Goal: Check status: Check status

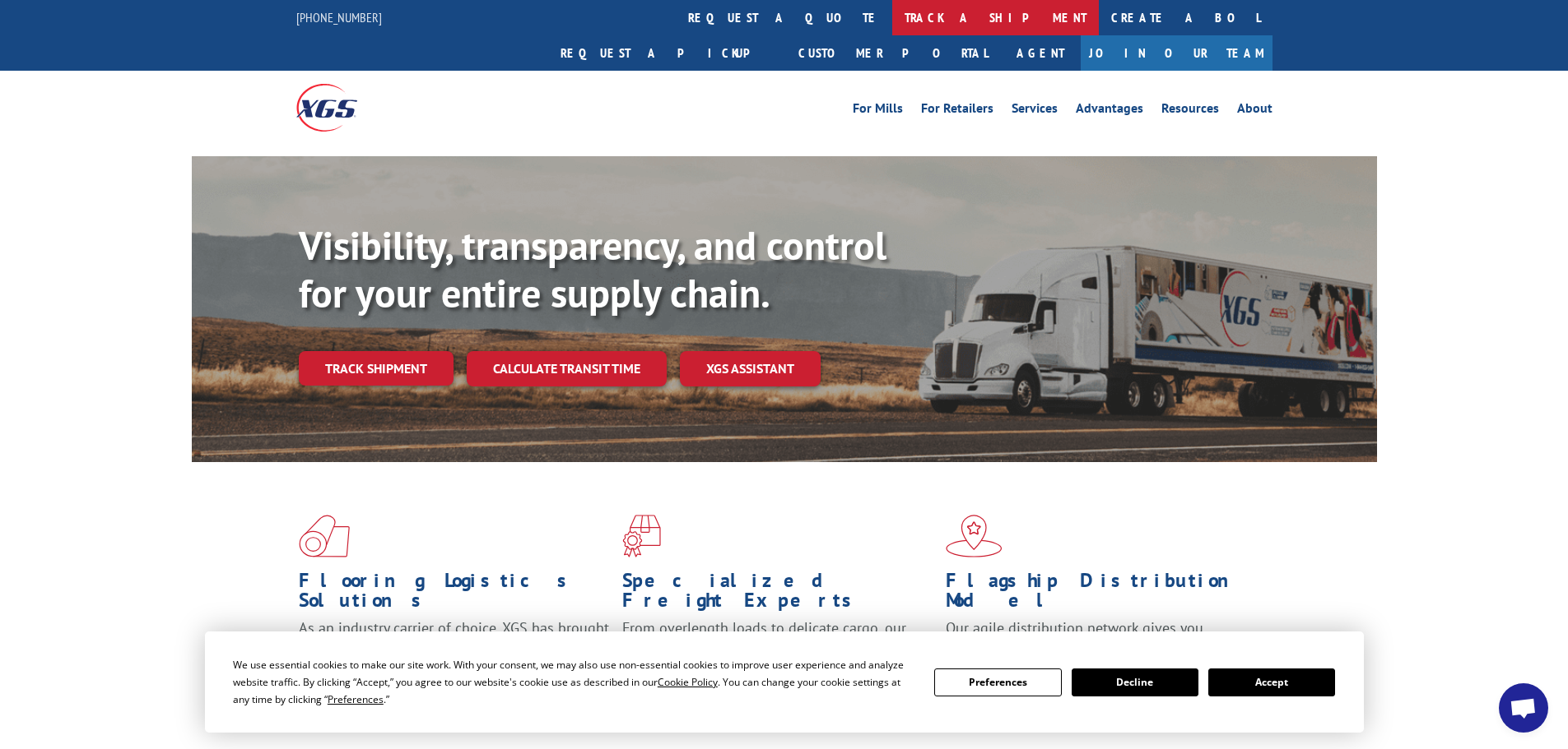
click at [892, 17] on link "track a shipment" at bounding box center [995, 18] width 207 height 35
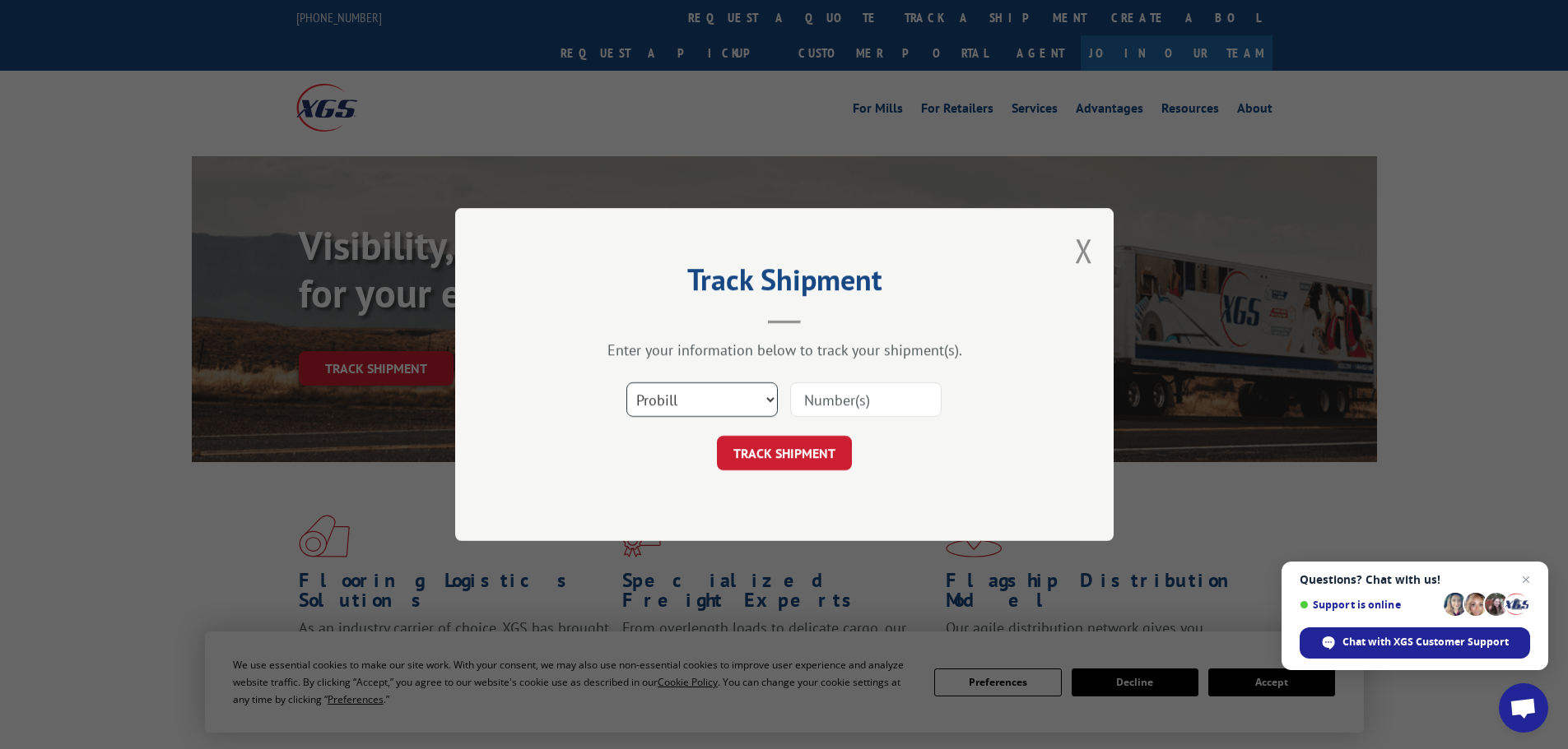
click at [763, 398] on select "Select category... Probill BOL PO" at bounding box center [701, 399] width 151 height 35
select select "bol"
click at [626, 382] on select "Select category... Probill BOL PO" at bounding box center [701, 399] width 151 height 35
click at [830, 399] on input at bounding box center [865, 399] width 151 height 35
paste input "17523369"
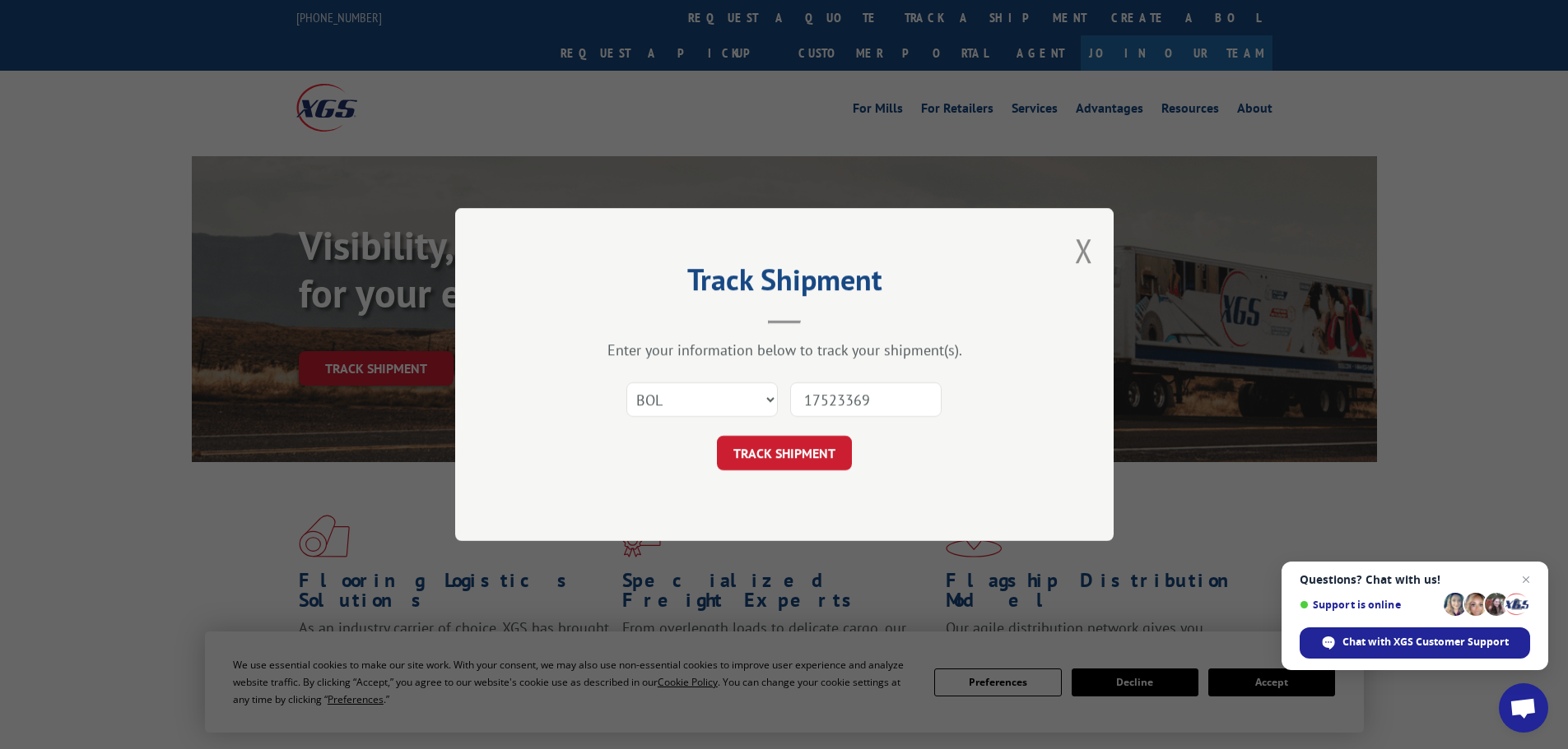
type input "17523369"
click at [716, 436] on button "TRACK SHIPMENT" at bounding box center [784, 453] width 135 height 35
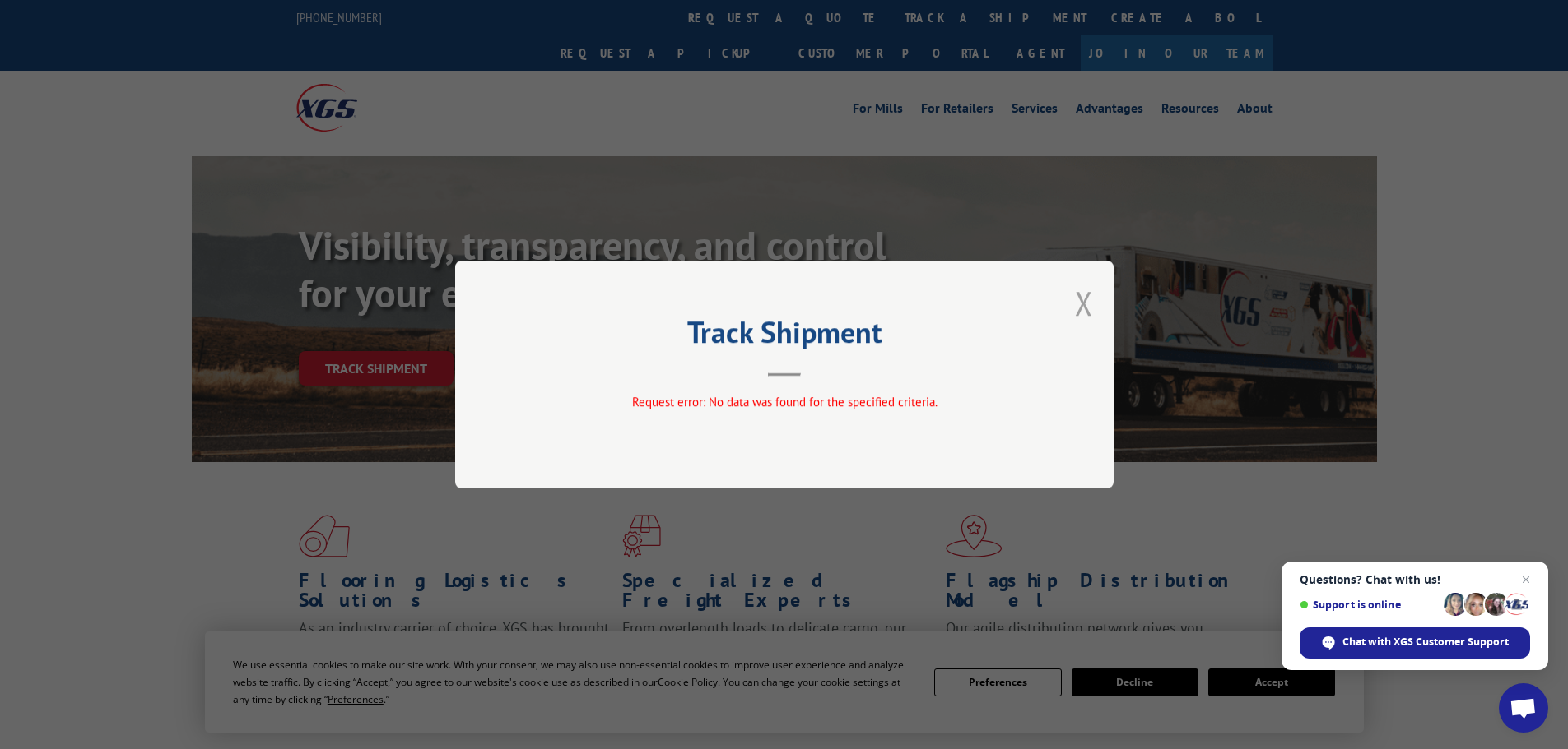
click at [1076, 298] on button "Close modal" at bounding box center [1084, 304] width 18 height 44
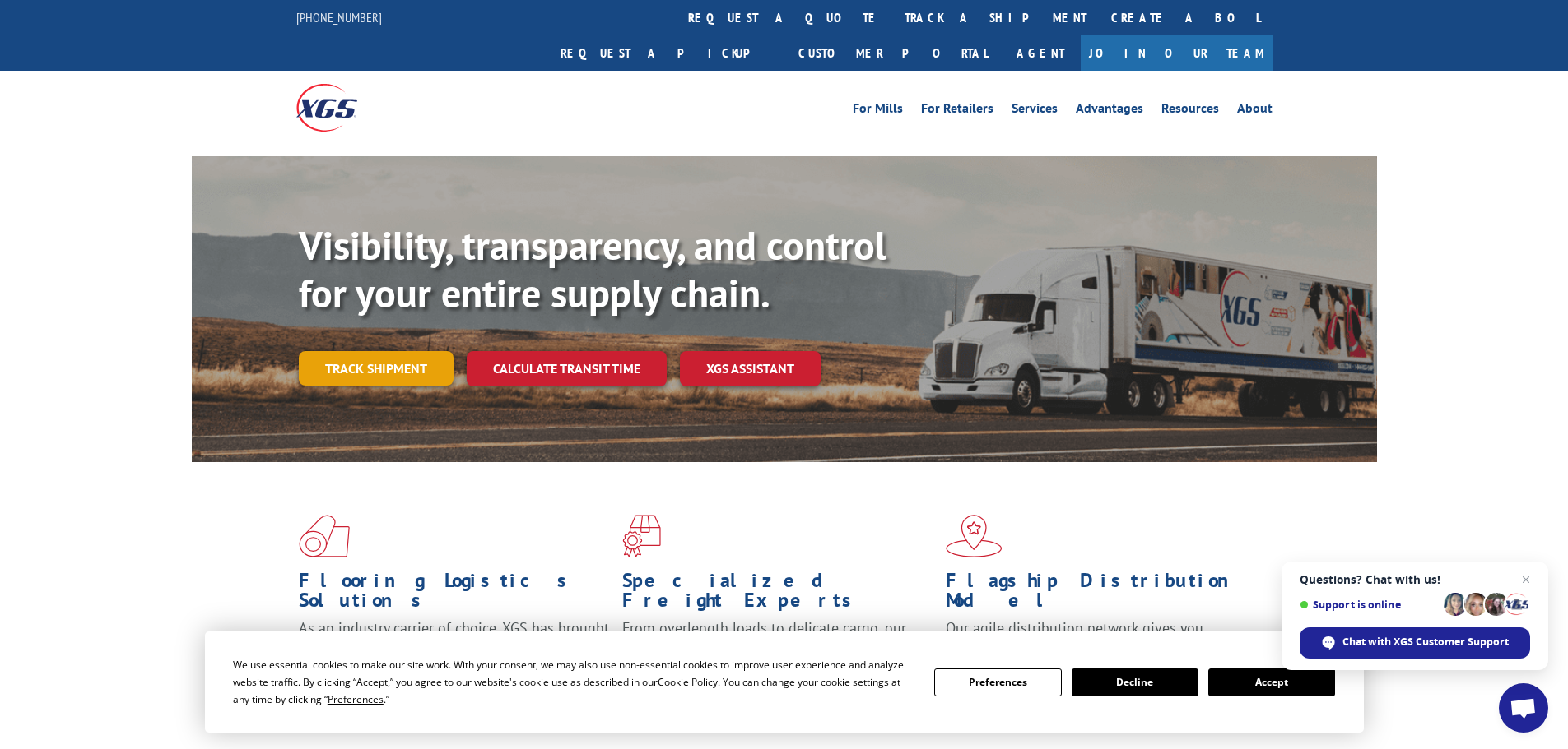
click at [363, 351] on link "Track shipment" at bounding box center [376, 368] width 154 height 35
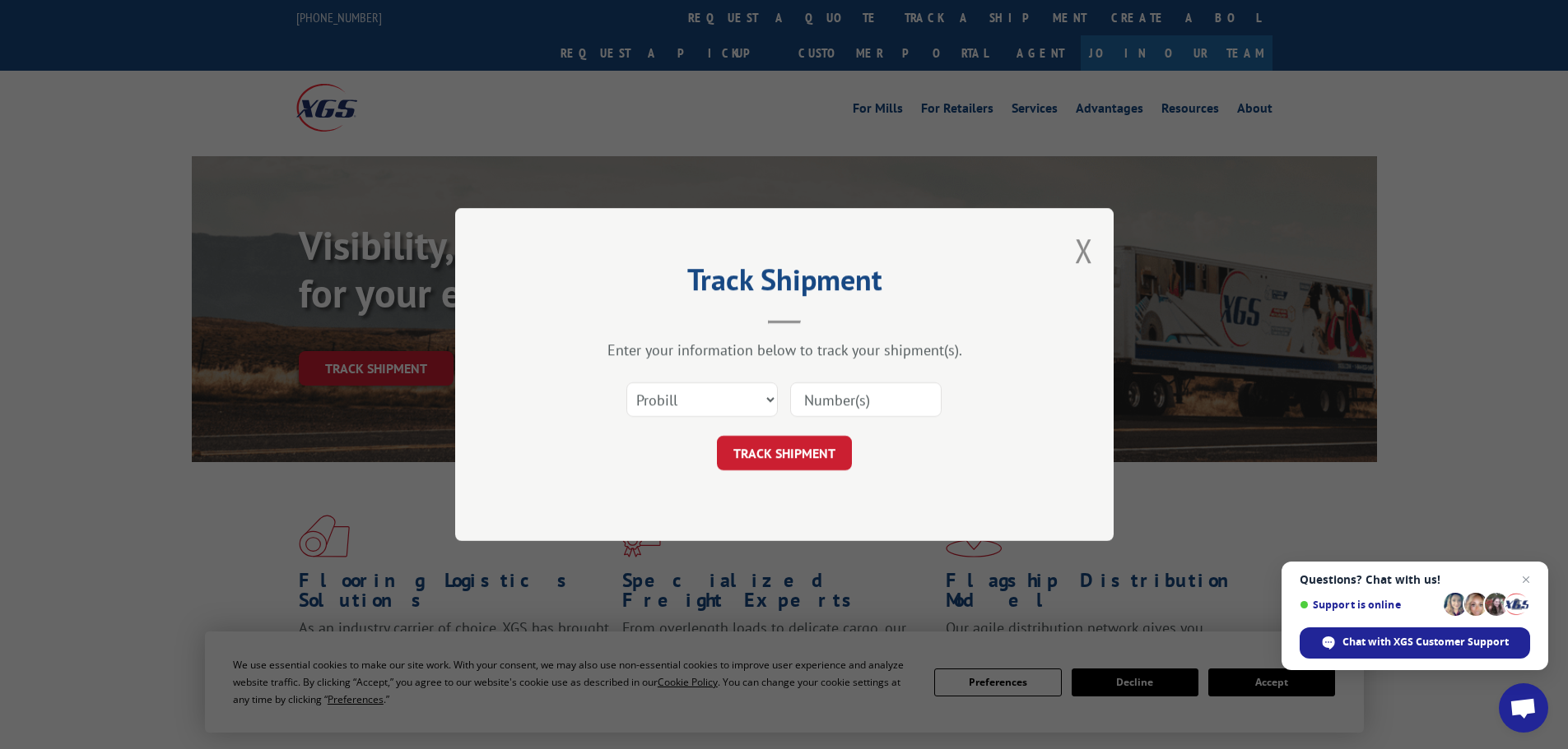
click at [863, 396] on input at bounding box center [865, 399] width 151 height 35
paste input "17523369"
type input "17523369"
click at [716, 436] on button "TRACK SHIPMENT" at bounding box center [784, 453] width 135 height 35
